Goal: Task Accomplishment & Management: Complete application form

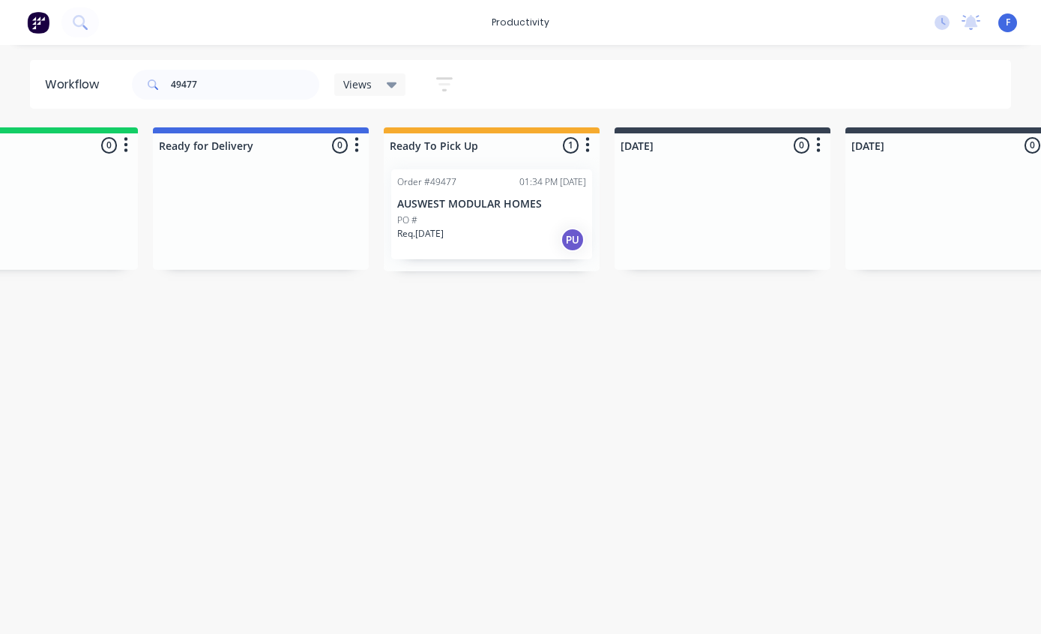
scroll to position [0, 109]
click at [257, 92] on input "49477" at bounding box center [245, 85] width 148 height 30
type input "49375"
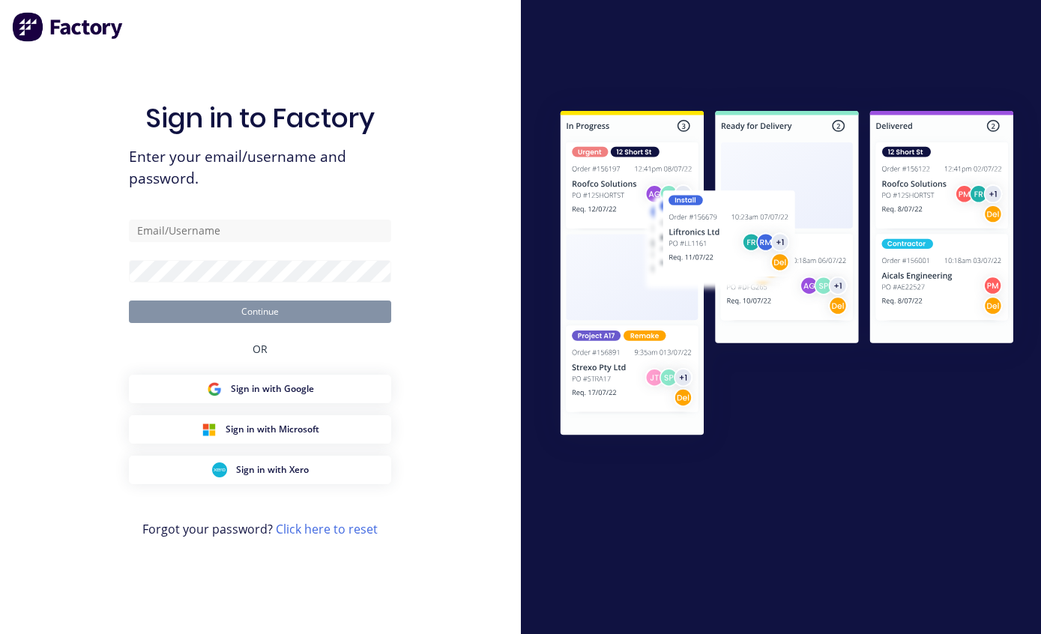
click at [319, 242] on input "text" at bounding box center [260, 231] width 262 height 22
type input "[EMAIL_ADDRESS][DOMAIN_NAME]"
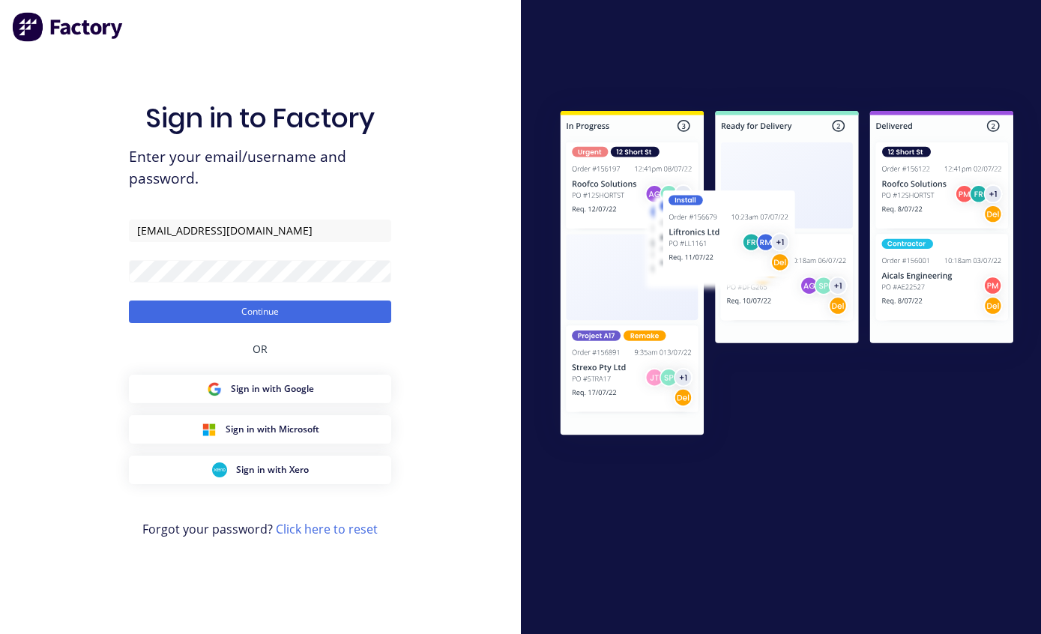
click at [324, 323] on button "Continue" at bounding box center [260, 312] width 262 height 22
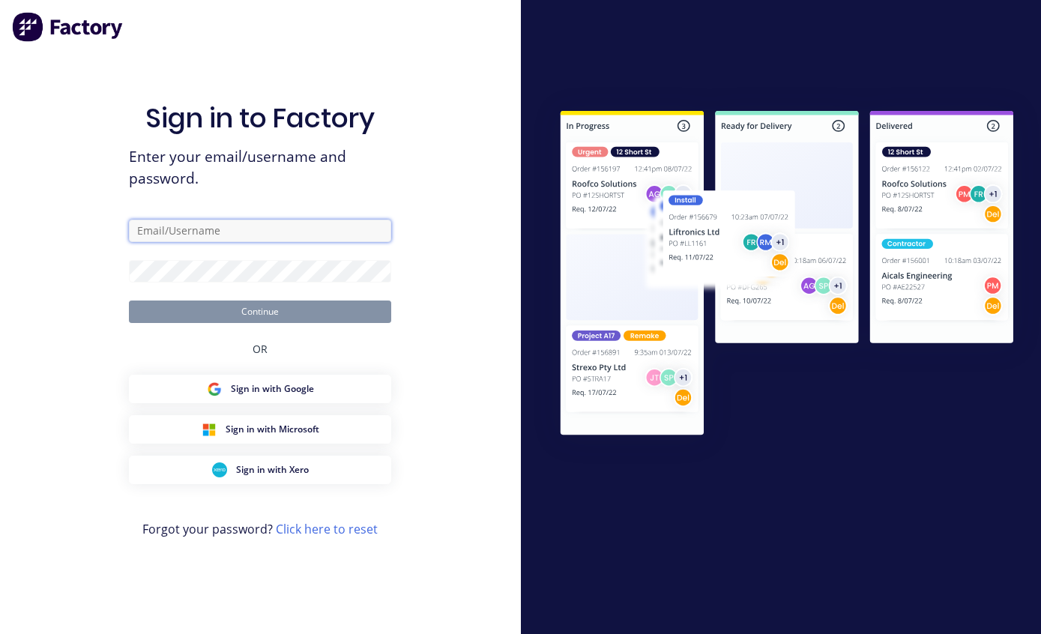
type input "[EMAIL_ADDRESS][DOMAIN_NAME]"
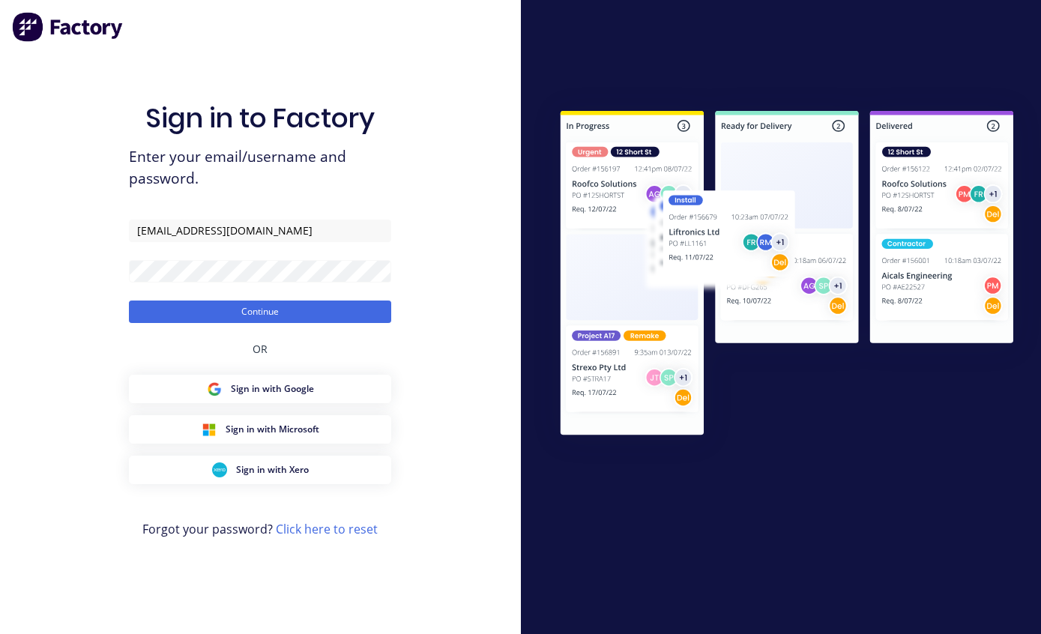
click at [329, 323] on button "Continue" at bounding box center [260, 312] width 262 height 22
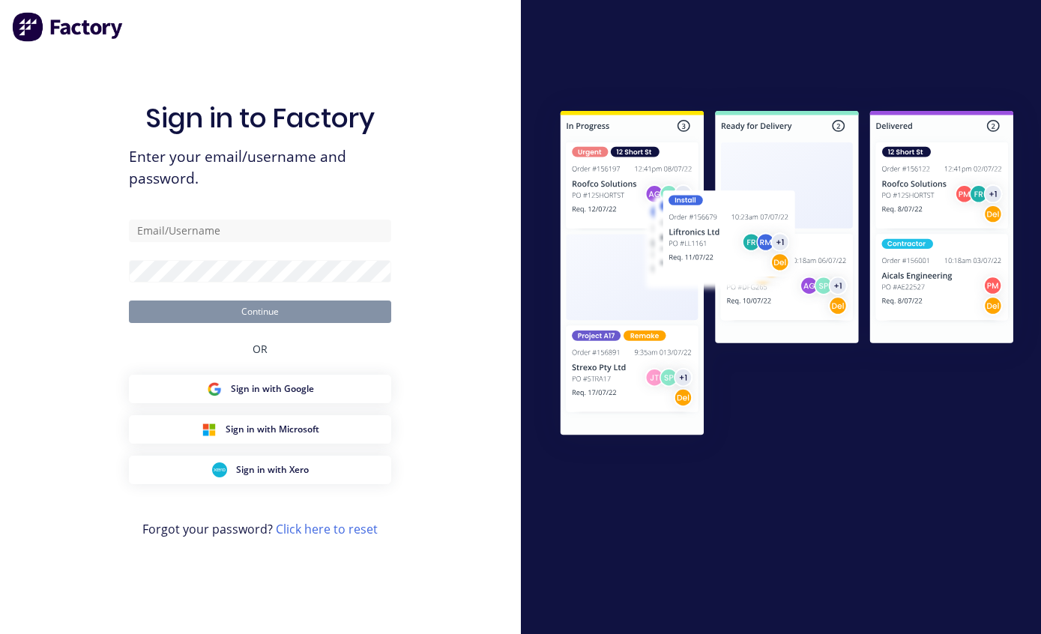
click at [165, 242] on input "text" at bounding box center [260, 231] width 262 height 22
type input "[EMAIL_ADDRESS][DOMAIN_NAME]"
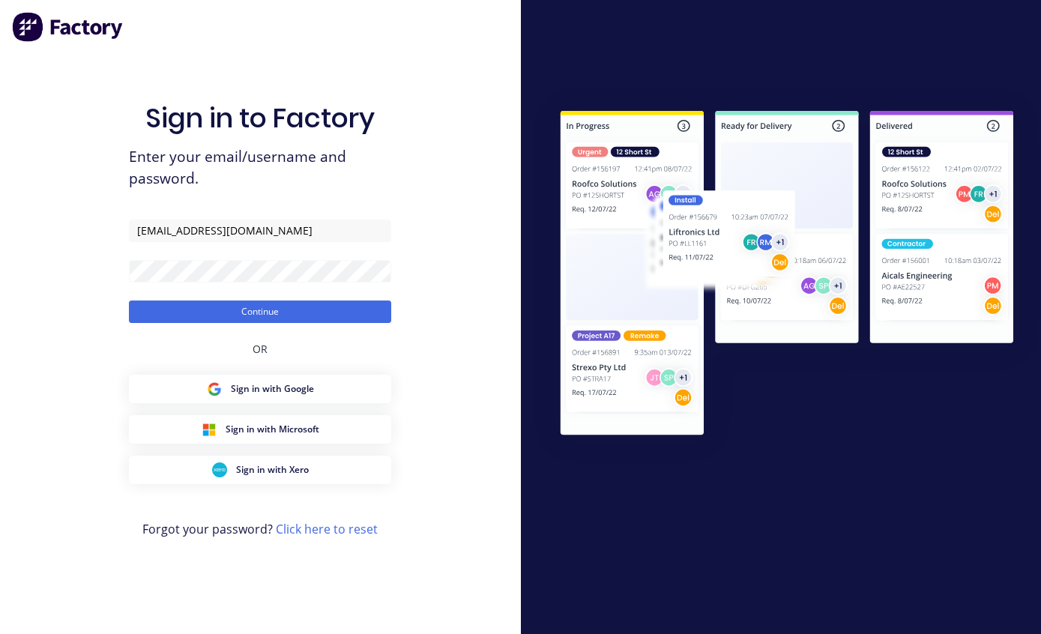
click at [256, 323] on button "Continue" at bounding box center [260, 312] width 262 height 22
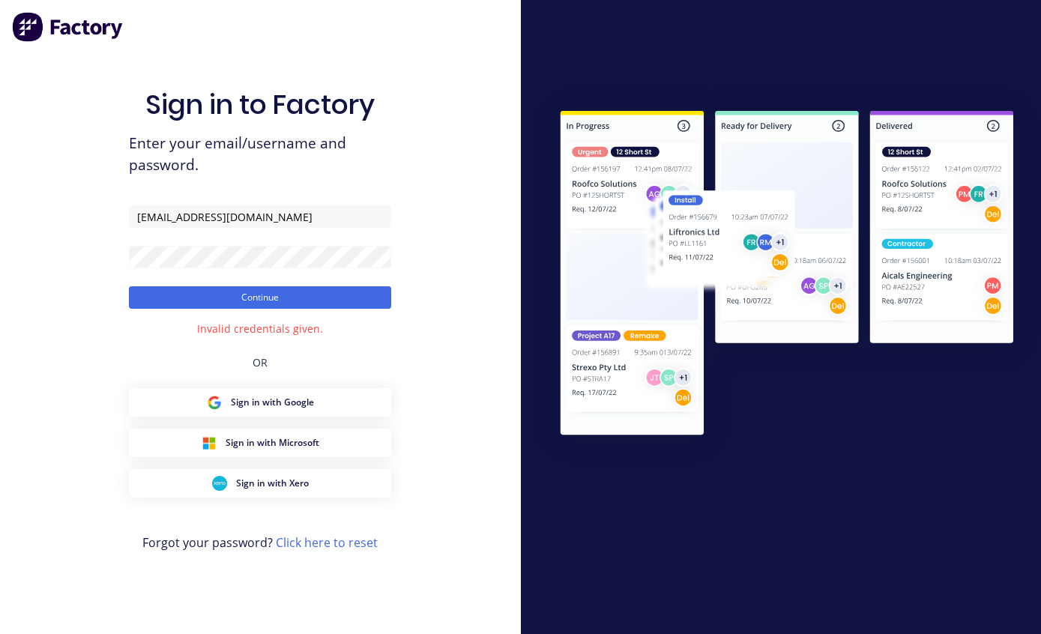
click at [271, 309] on button "Continue" at bounding box center [260, 297] width 262 height 22
click at [298, 309] on button "Continue" at bounding box center [260, 297] width 262 height 22
click at [285, 309] on button "Continue" at bounding box center [260, 297] width 262 height 22
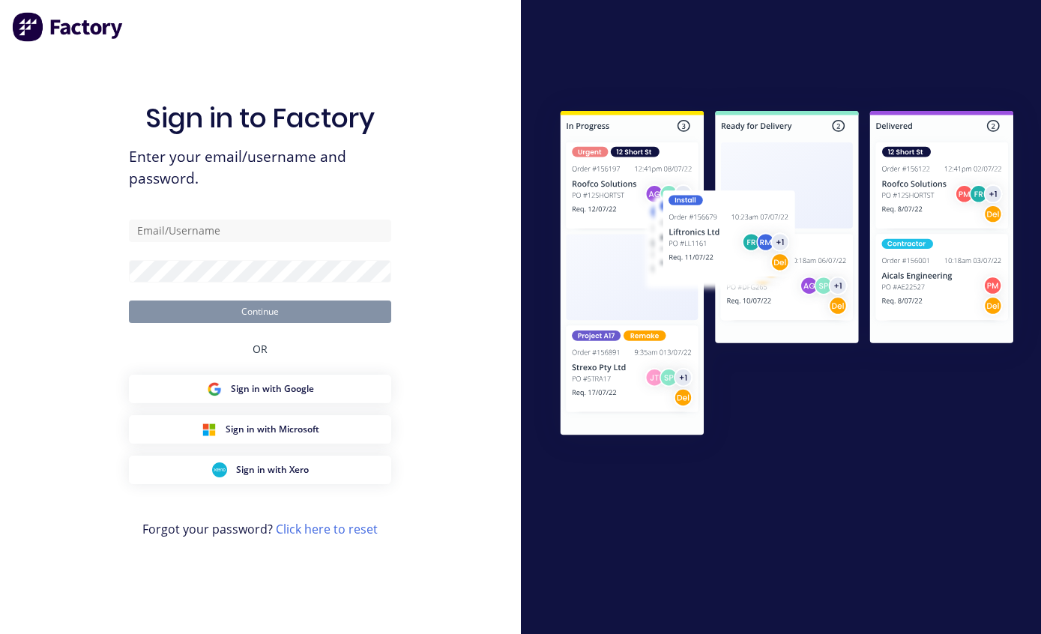
click at [244, 242] on input "text" at bounding box center [260, 231] width 262 height 22
type input "[EMAIL_ADDRESS][DOMAIN_NAME]"
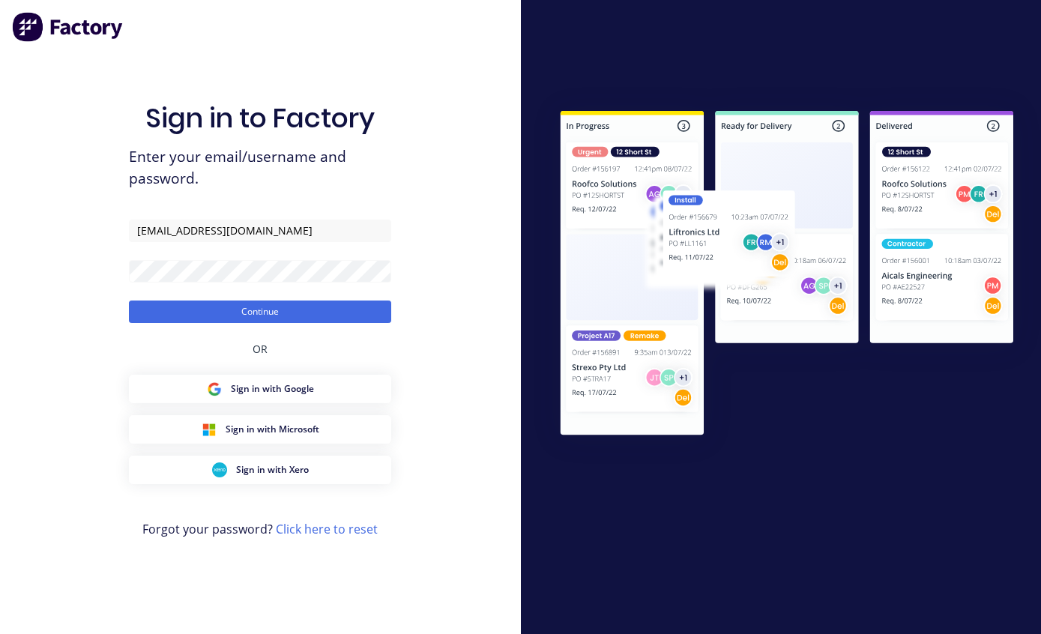
click at [298, 323] on button "Continue" at bounding box center [260, 312] width 262 height 22
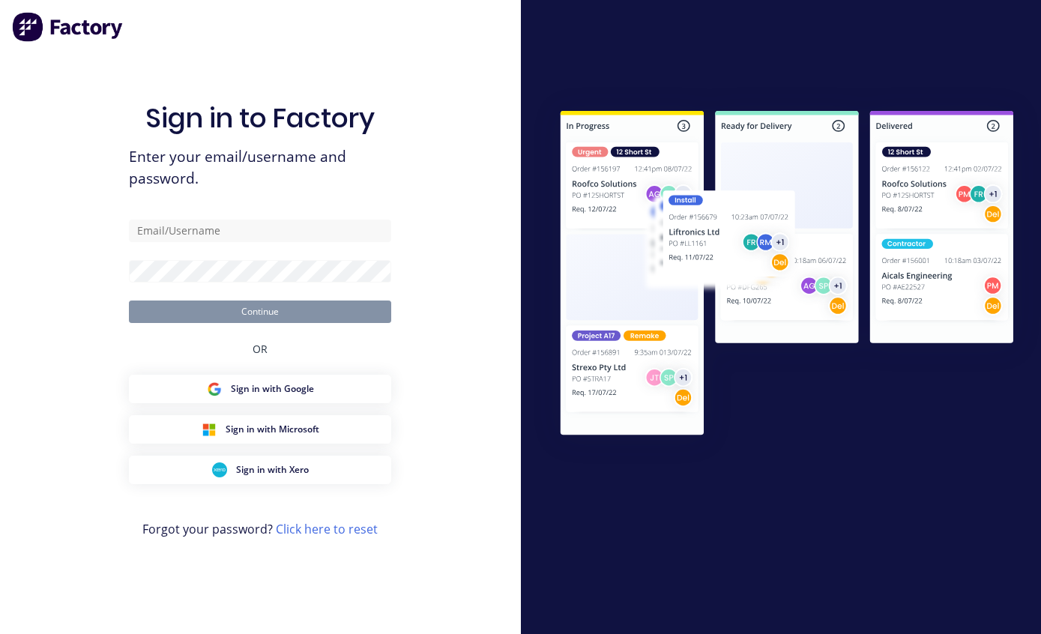
click at [252, 242] on input "text" at bounding box center [260, 231] width 262 height 22
type input "[EMAIL_ADDRESS][DOMAIN_NAME]"
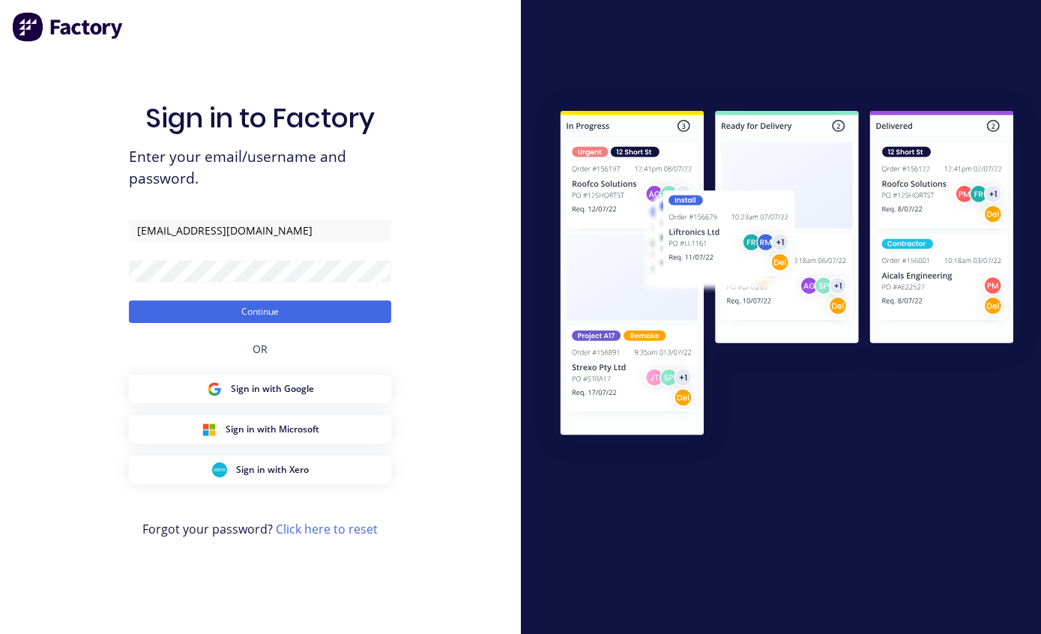
click at [270, 323] on button "Continue" at bounding box center [260, 312] width 262 height 22
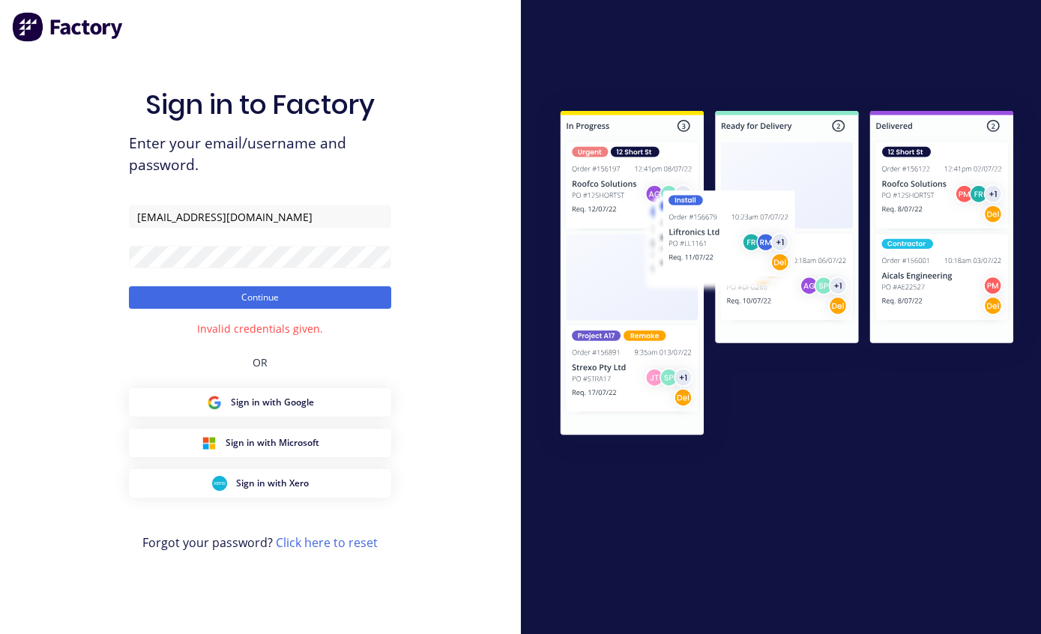
click at [310, 309] on button "Continue" at bounding box center [260, 297] width 262 height 22
click at [319, 309] on button "Continue" at bounding box center [260, 297] width 262 height 22
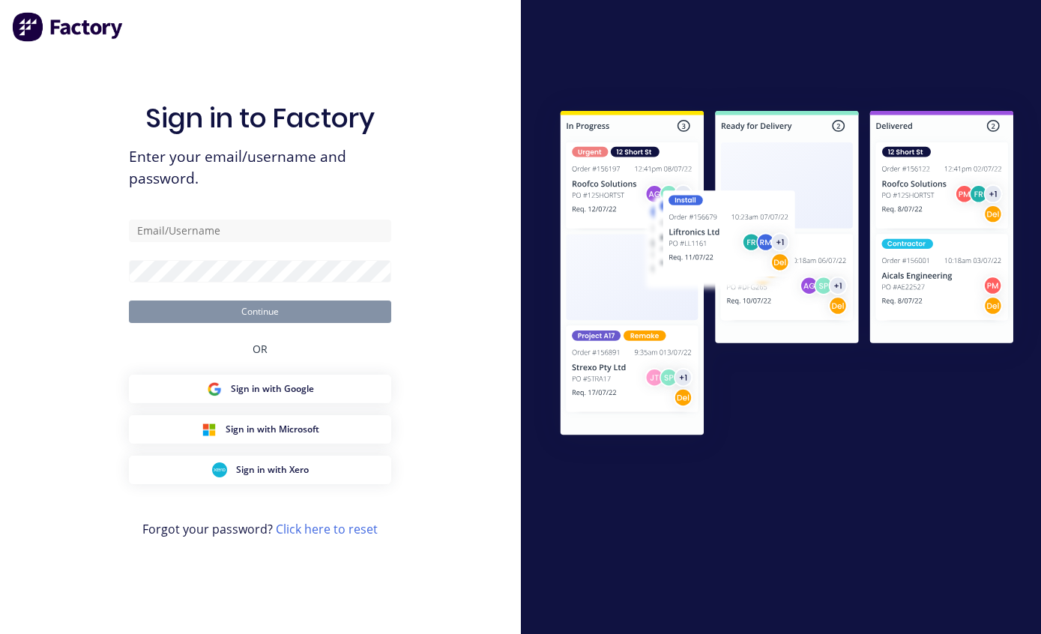
click at [288, 242] on input "text" at bounding box center [260, 231] width 262 height 22
